Goal: Find specific page/section: Find specific page/section

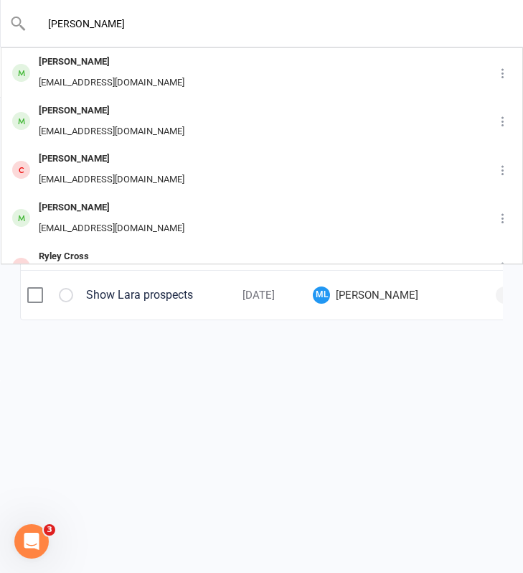
click at [92, 21] on input "[PERSON_NAME]" at bounding box center [263, 24] width 472 height 20
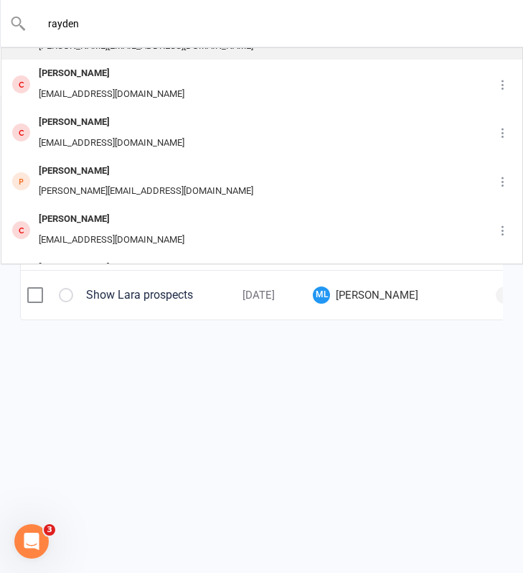
scroll to position [172, 0]
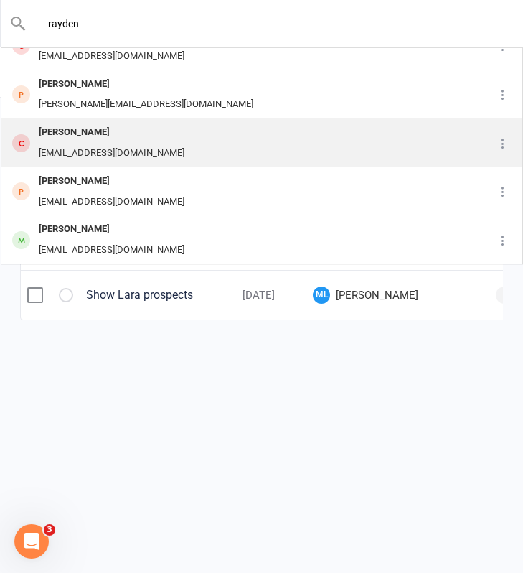
type input "rayden"
click at [121, 143] on div "[EMAIL_ADDRESS][DOMAIN_NAME]" at bounding box center [111, 153] width 154 height 21
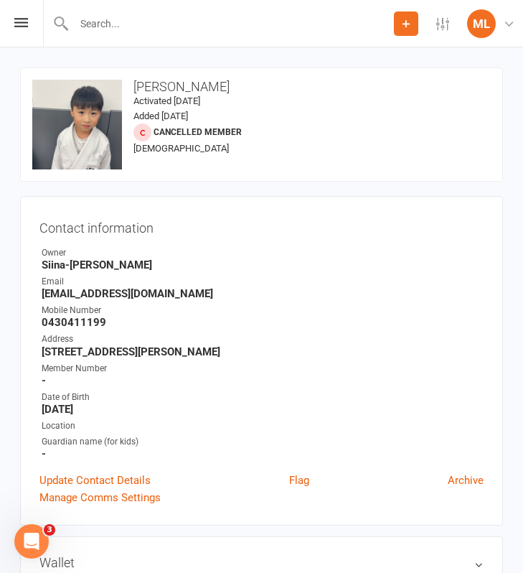
click at [99, 22] on input "text" at bounding box center [232, 24] width 325 height 20
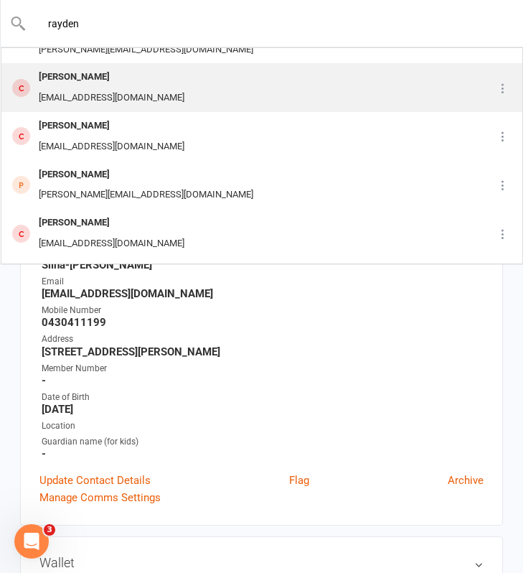
scroll to position [85, 0]
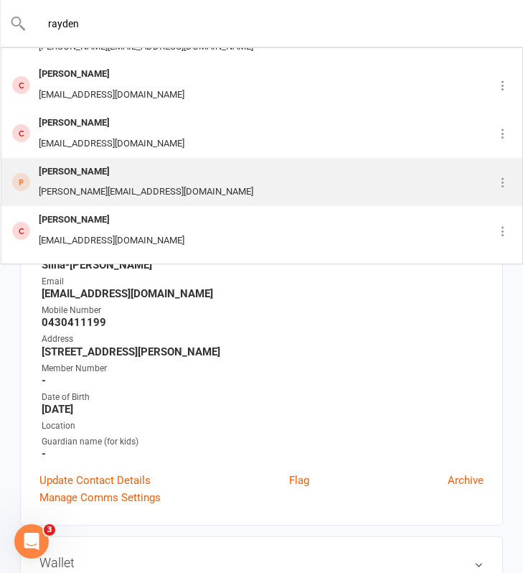
type input "rayden"
click at [96, 183] on div "[PERSON_NAME][EMAIL_ADDRESS][DOMAIN_NAME]" at bounding box center [145, 192] width 223 height 21
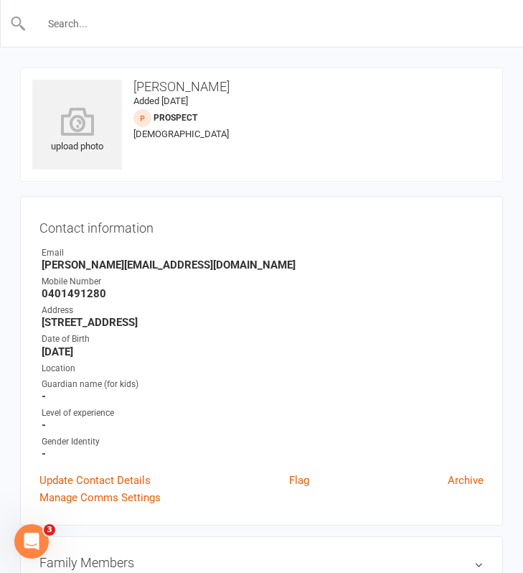
click at [109, 19] on input "text" at bounding box center [263, 24] width 472 height 20
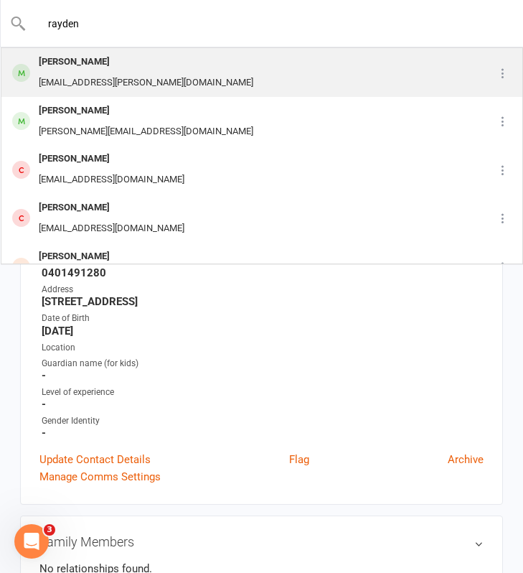
type input "rayden"
click at [98, 64] on div "[PERSON_NAME]" at bounding box center [145, 62] width 223 height 21
